Goal: Information Seeking & Learning: Find specific fact

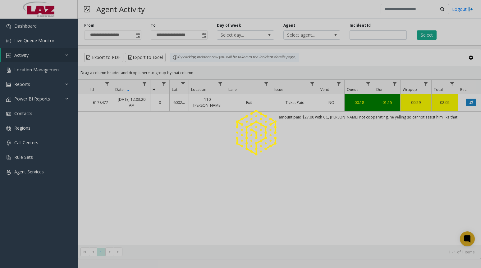
click at [376, 36] on div at bounding box center [240, 134] width 481 height 268
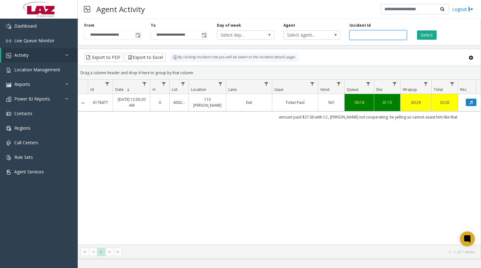
drag, startPoint x: 376, startPoint y: 36, endPoint x: 368, endPoint y: 36, distance: 8.1
paste input "*******"
type input "*******"
click at [424, 34] on button "Select" at bounding box center [427, 34] width 20 height 9
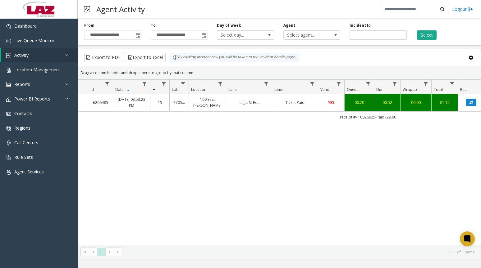
click at [425, 34] on button "Select" at bounding box center [427, 34] width 20 height 9
click at [280, 107] on td "Ticket Paid" at bounding box center [295, 102] width 46 height 17
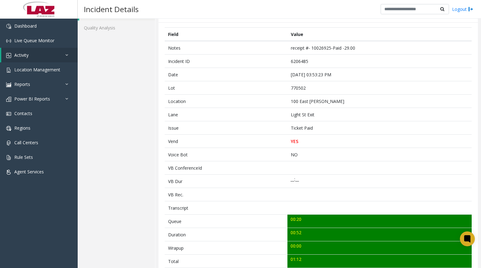
scroll to position [124, 0]
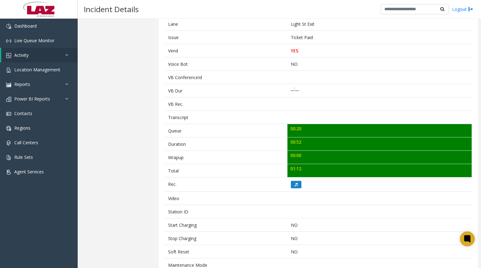
click at [294, 185] on icon at bounding box center [295, 185] width 3 height 4
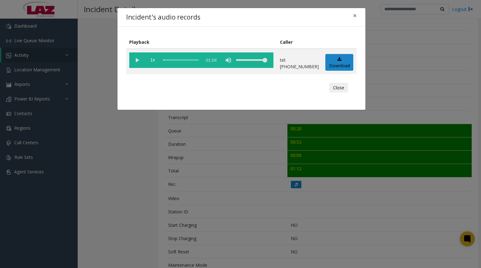
click at [137, 62] on vg-play-pause at bounding box center [137, 60] width 16 height 16
click at [353, 16] on span "×" at bounding box center [355, 15] width 4 height 9
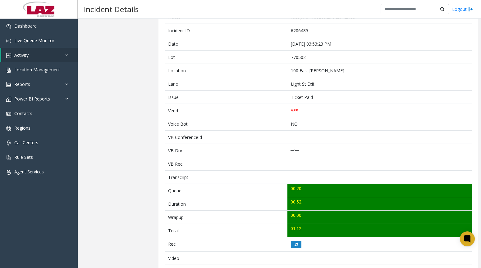
scroll to position [62, 0]
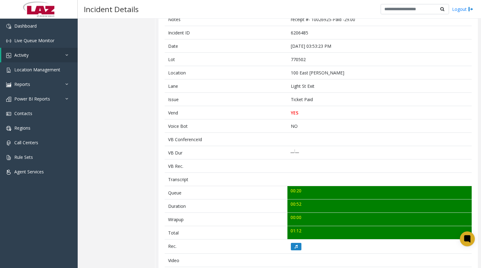
click at [292, 59] on td "770502" at bounding box center [379, 59] width 184 height 13
copy td "770502"
click at [308, 65] on td "770502" at bounding box center [379, 59] width 184 height 13
click at [296, 249] on button at bounding box center [296, 246] width 11 height 7
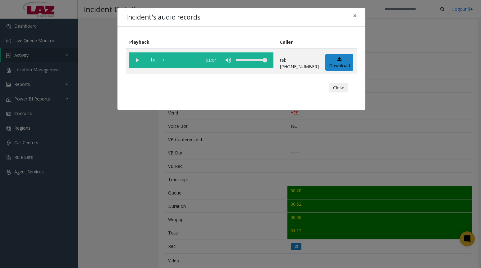
click at [136, 63] on vg-play-pause at bounding box center [137, 60] width 16 height 16
click at [339, 88] on button "Close" at bounding box center [338, 88] width 19 height 10
